Goal: Task Accomplishment & Management: Manage account settings

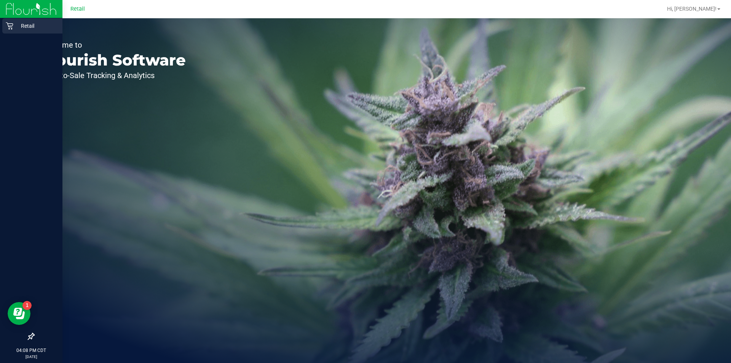
click at [12, 30] on div "Retail" at bounding box center [32, 25] width 60 height 15
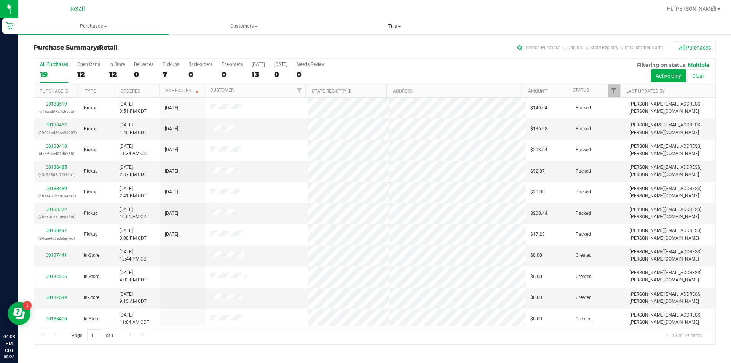
click at [403, 28] on span "Tills" at bounding box center [395, 26] width 150 height 7
click at [346, 47] on span "Manage tills" at bounding box center [344, 46] width 51 height 6
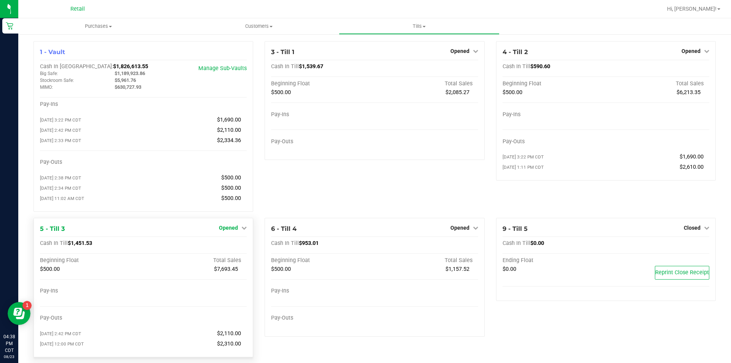
click at [242, 230] on icon at bounding box center [244, 227] width 5 height 5
click at [226, 246] on link "Close Till" at bounding box center [229, 243] width 21 height 6
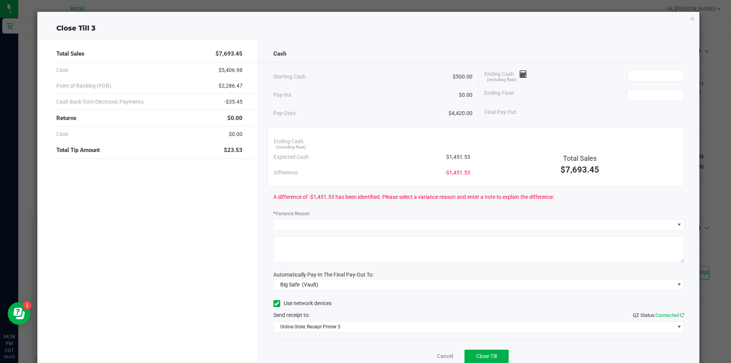
click at [690, 22] on icon "button" at bounding box center [692, 18] width 5 height 9
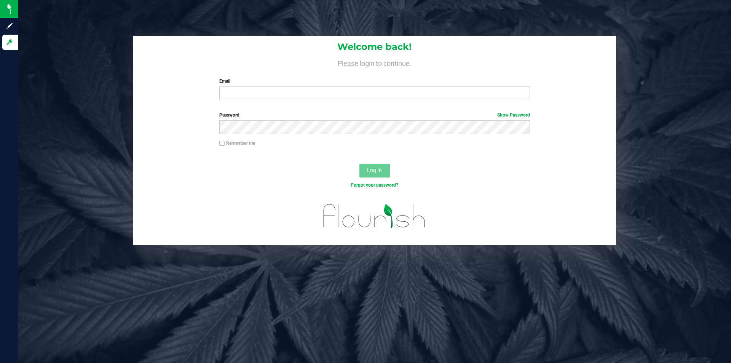
type input "[PERSON_NAME][EMAIL_ADDRESS][PERSON_NAME][DOMAIN_NAME]"
click at [373, 170] on span "Log In" at bounding box center [374, 170] width 15 height 6
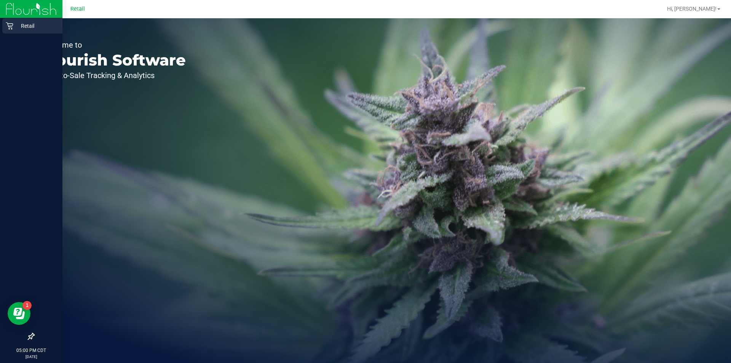
click at [12, 29] on icon at bounding box center [9, 25] width 7 height 7
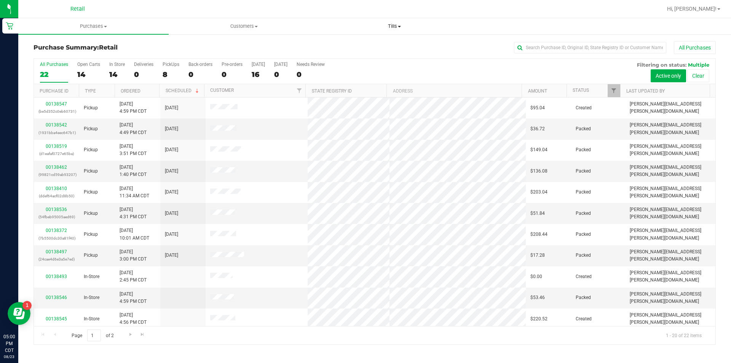
click at [400, 25] on span "Tills" at bounding box center [395, 26] width 150 height 7
click at [344, 48] on span "Manage tills" at bounding box center [344, 46] width 51 height 6
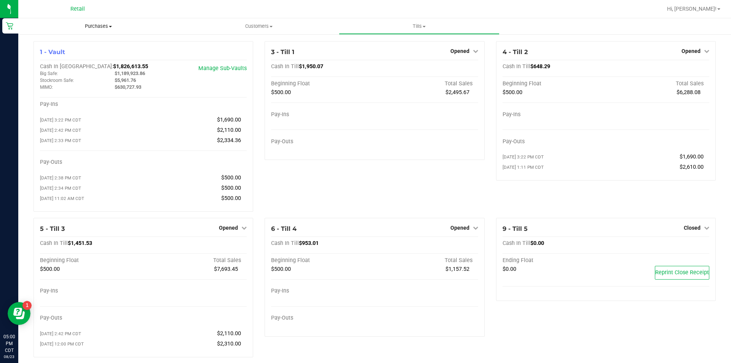
click at [110, 26] on span at bounding box center [110, 27] width 3 height 2
click at [56, 64] on span "All purchases" at bounding box center [45, 64] width 54 height 6
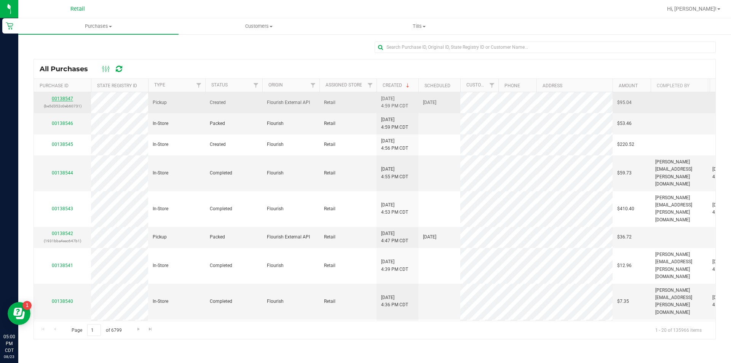
click at [65, 100] on link "00138547" at bounding box center [62, 98] width 21 height 5
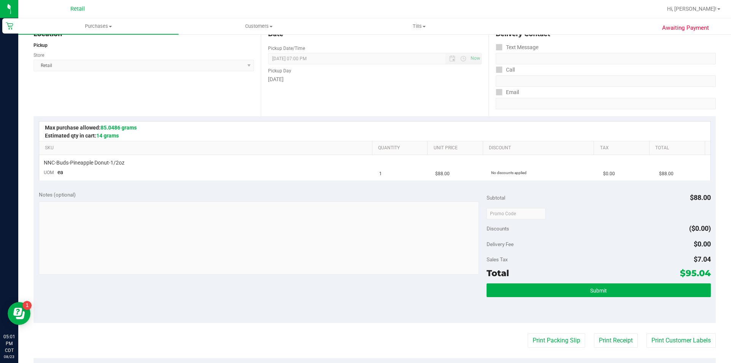
scroll to position [239, 0]
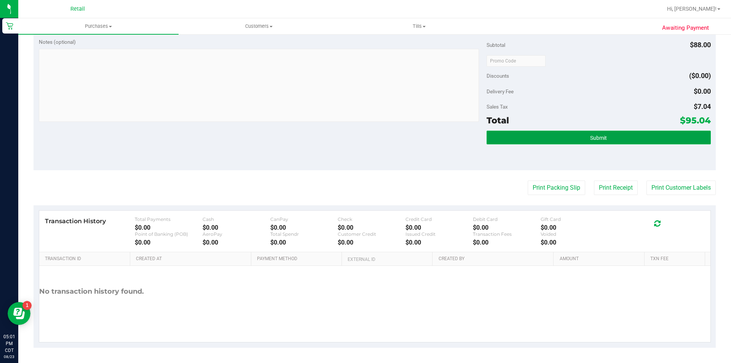
click at [592, 139] on span "Submit" at bounding box center [598, 138] width 17 height 6
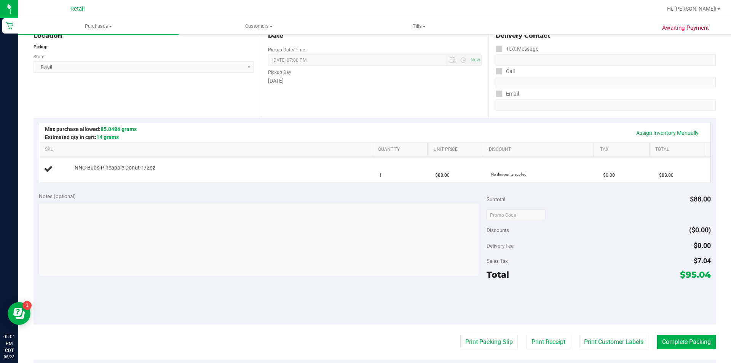
scroll to position [0, 0]
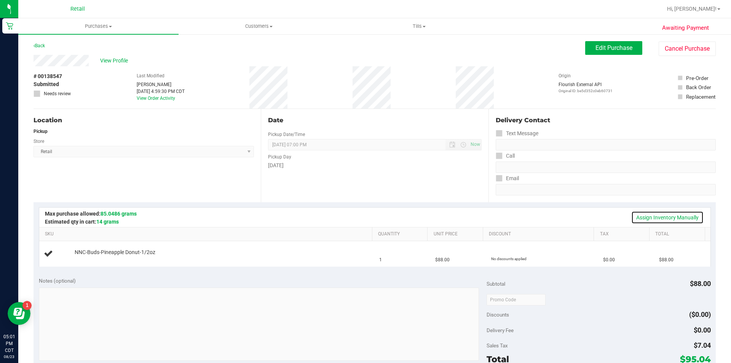
click at [646, 216] on link "Assign Inventory Manually" at bounding box center [668, 217] width 72 height 13
click at [89, 258] on link "Add Package" at bounding box center [88, 257] width 27 height 5
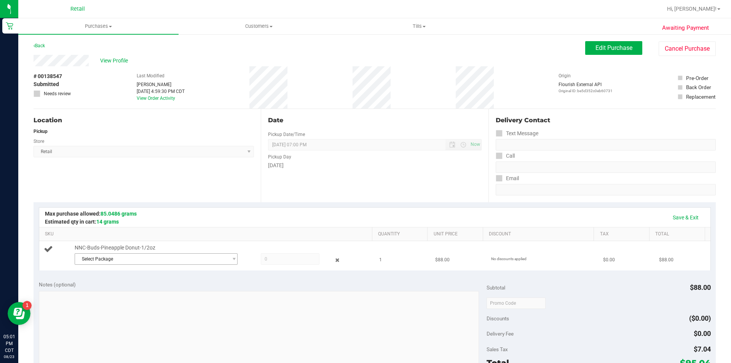
click at [104, 259] on span "Select Package" at bounding box center [151, 259] width 153 height 11
click at [146, 292] on span "( 070225PDONUTZ702 )" at bounding box center [159, 290] width 50 height 5
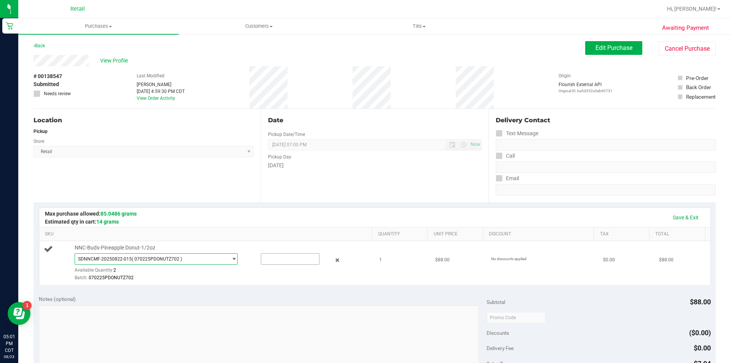
click at [275, 258] on input "text" at bounding box center [290, 259] width 58 height 11
type input "1"
click at [242, 279] on div "Batch: 070225PDONUTZ702" at bounding box center [222, 277] width 294 height 7
type input "1.0000"
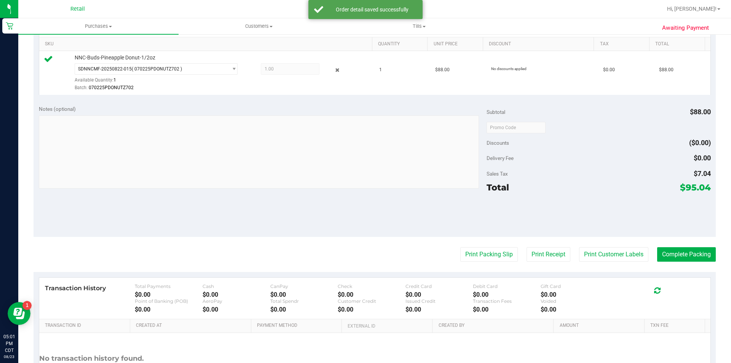
scroll to position [205, 0]
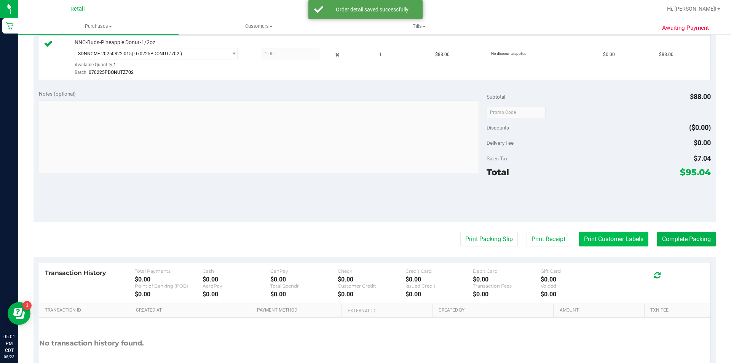
click at [607, 236] on button "Print Customer Labels" at bounding box center [613, 239] width 69 height 14
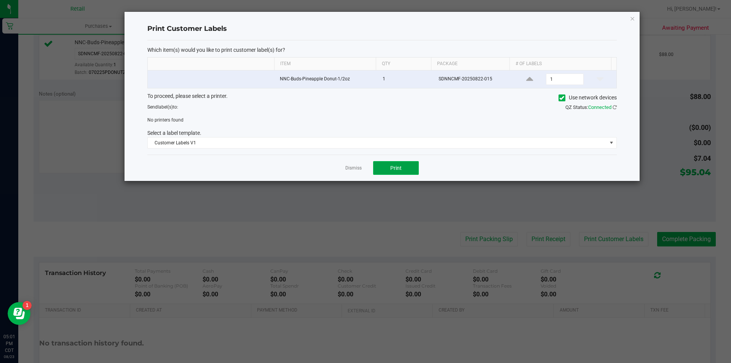
click at [396, 170] on span "Print" at bounding box center [395, 168] width 11 height 6
click at [572, 113] on div "To proceed, please select a printer. Use network devices Send label(s) to: QZ S…" at bounding box center [382, 120] width 470 height 57
click at [560, 98] on icon at bounding box center [562, 98] width 5 height 0
click at [0, 0] on input "Use network devices" at bounding box center [0, 0] width 0 height 0
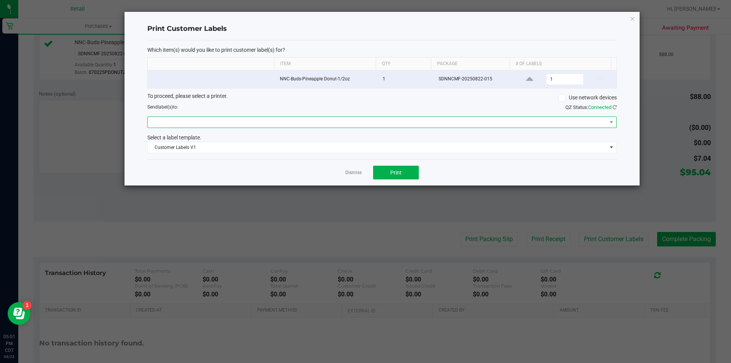
click at [182, 117] on span at bounding box center [377, 122] width 459 height 11
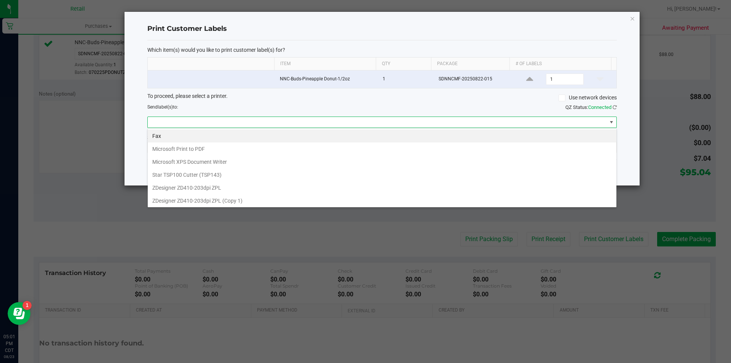
scroll to position [11, 469]
click at [187, 203] on 1\) "ZDesigner ZD410-203dpi ZPL (Copy 1)" at bounding box center [382, 200] width 469 height 13
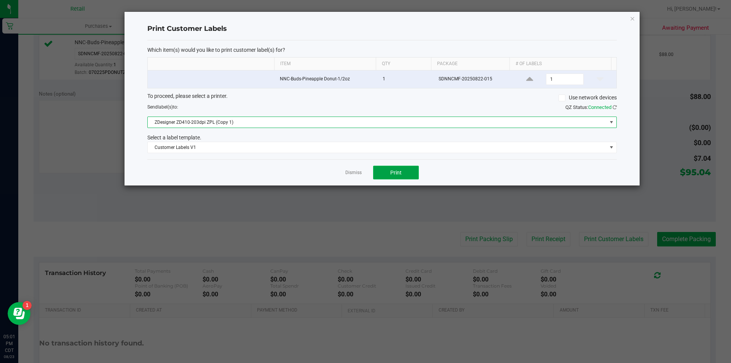
click at [405, 176] on button "Print" at bounding box center [396, 173] width 46 height 14
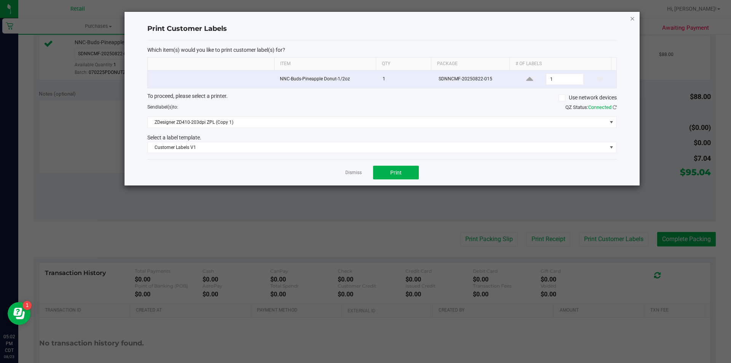
click at [632, 18] on icon "button" at bounding box center [632, 18] width 5 height 9
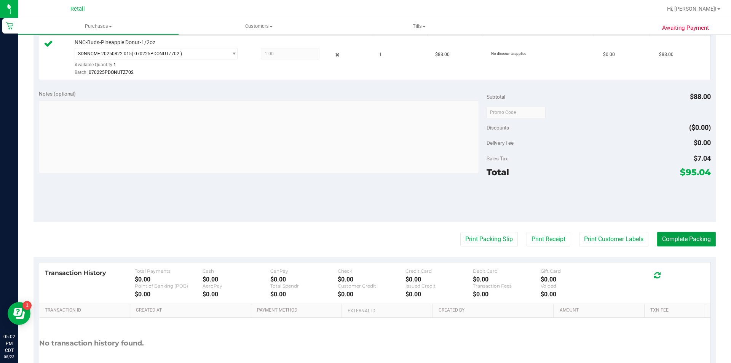
click at [672, 241] on button "Complete Packing" at bounding box center [686, 239] width 59 height 14
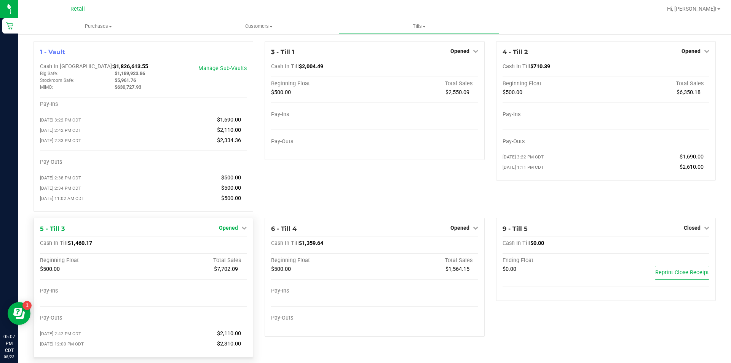
click at [243, 230] on icon at bounding box center [244, 227] width 5 height 5
click at [230, 246] on link "Close Till" at bounding box center [229, 243] width 21 height 6
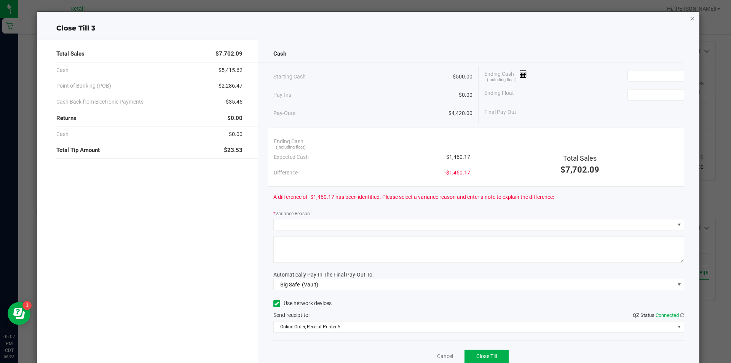
click at [690, 22] on icon "button" at bounding box center [692, 18] width 5 height 9
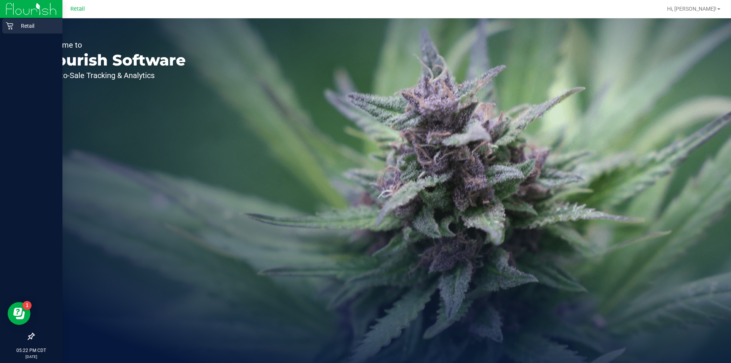
click at [11, 32] on div "Retail" at bounding box center [32, 25] width 60 height 15
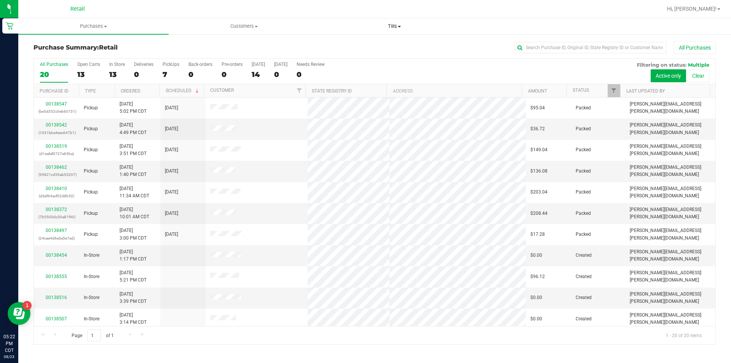
click at [397, 24] on span "Tills" at bounding box center [395, 26] width 150 height 7
click at [346, 46] on span "Manage tills" at bounding box center [344, 46] width 51 height 6
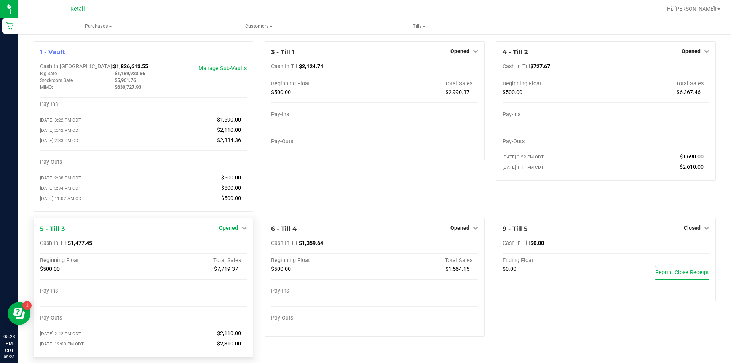
click at [243, 230] on icon at bounding box center [244, 227] width 5 height 5
click at [227, 246] on link "Close Till" at bounding box center [229, 243] width 21 height 6
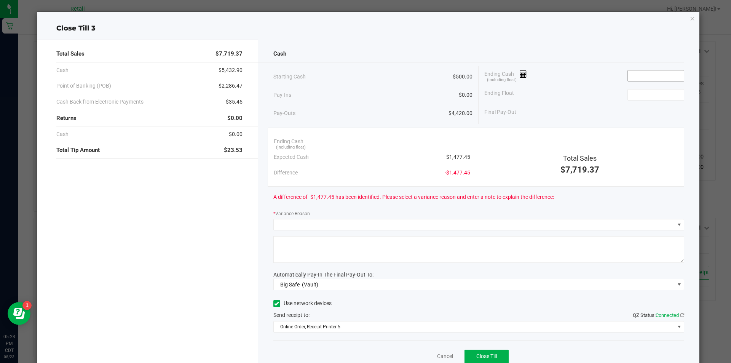
click at [637, 74] on input at bounding box center [656, 75] width 56 height 11
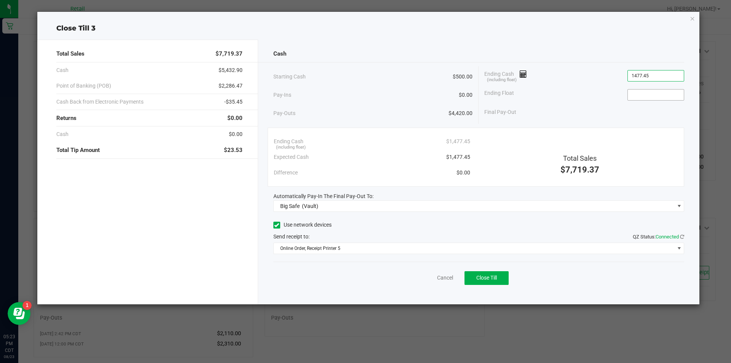
click at [640, 96] on input at bounding box center [656, 95] width 56 height 11
type input "$1,477.45"
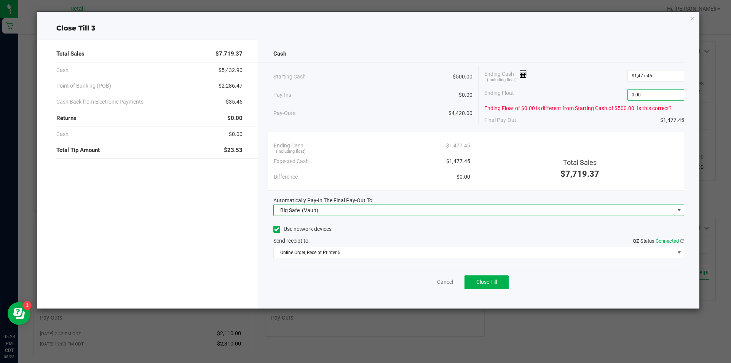
click at [680, 211] on span at bounding box center [680, 210] width 6 height 6
type input "$0.00"
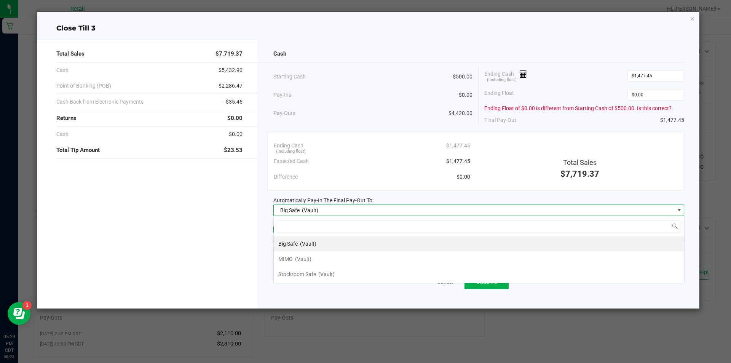
scroll to position [11, 411]
click at [289, 261] on span "MIMO" at bounding box center [285, 259] width 14 height 6
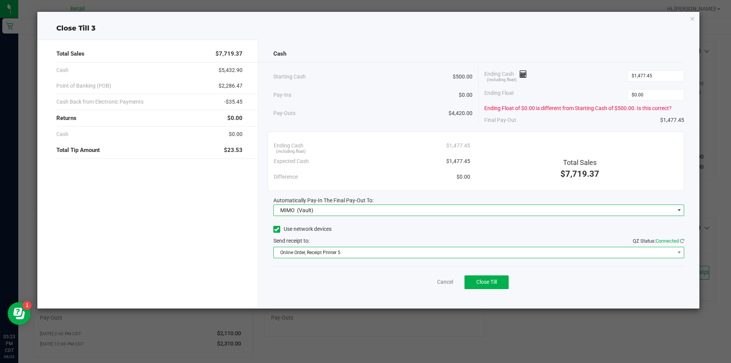
click at [330, 251] on span "Online Order, Receipt Printer 5" at bounding box center [474, 252] width 401 height 11
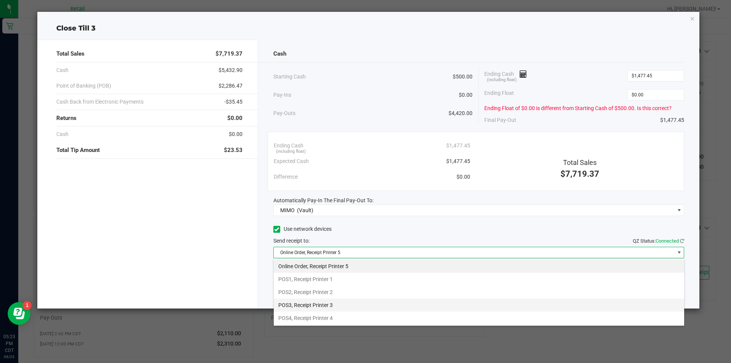
click at [325, 307] on li "POS3, Receipt Printer 3" at bounding box center [479, 305] width 411 height 13
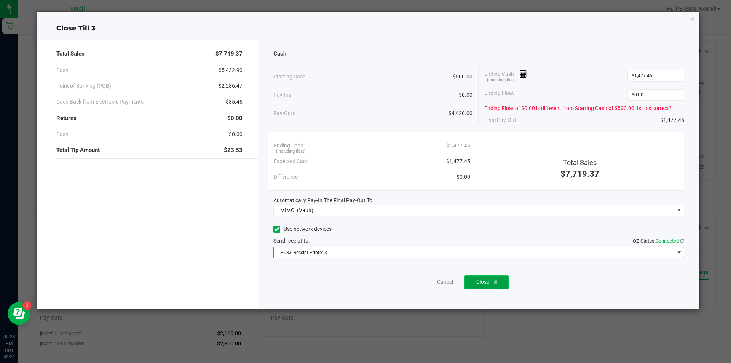
click at [492, 280] on span "Close Till" at bounding box center [487, 282] width 21 height 6
click at [693, 20] on icon "button" at bounding box center [692, 18] width 5 height 9
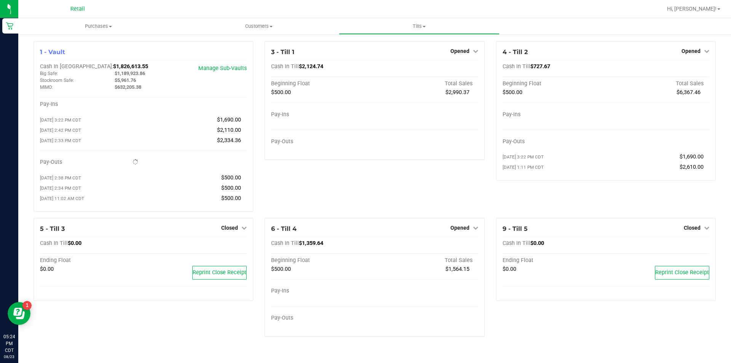
click at [719, 9] on span at bounding box center [719, 9] width 3 height 2
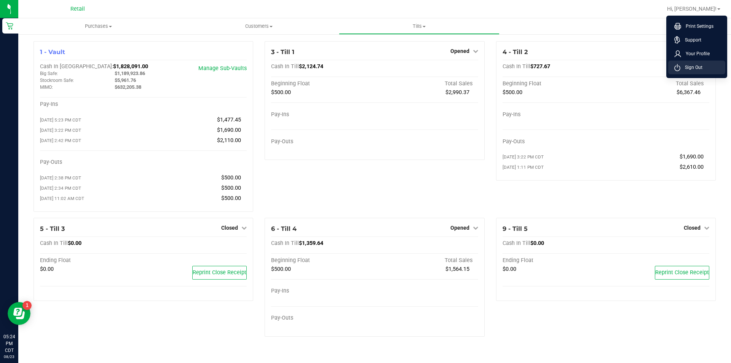
click at [697, 68] on span "Sign Out" at bounding box center [692, 68] width 22 height 8
